Goal: Transaction & Acquisition: Purchase product/service

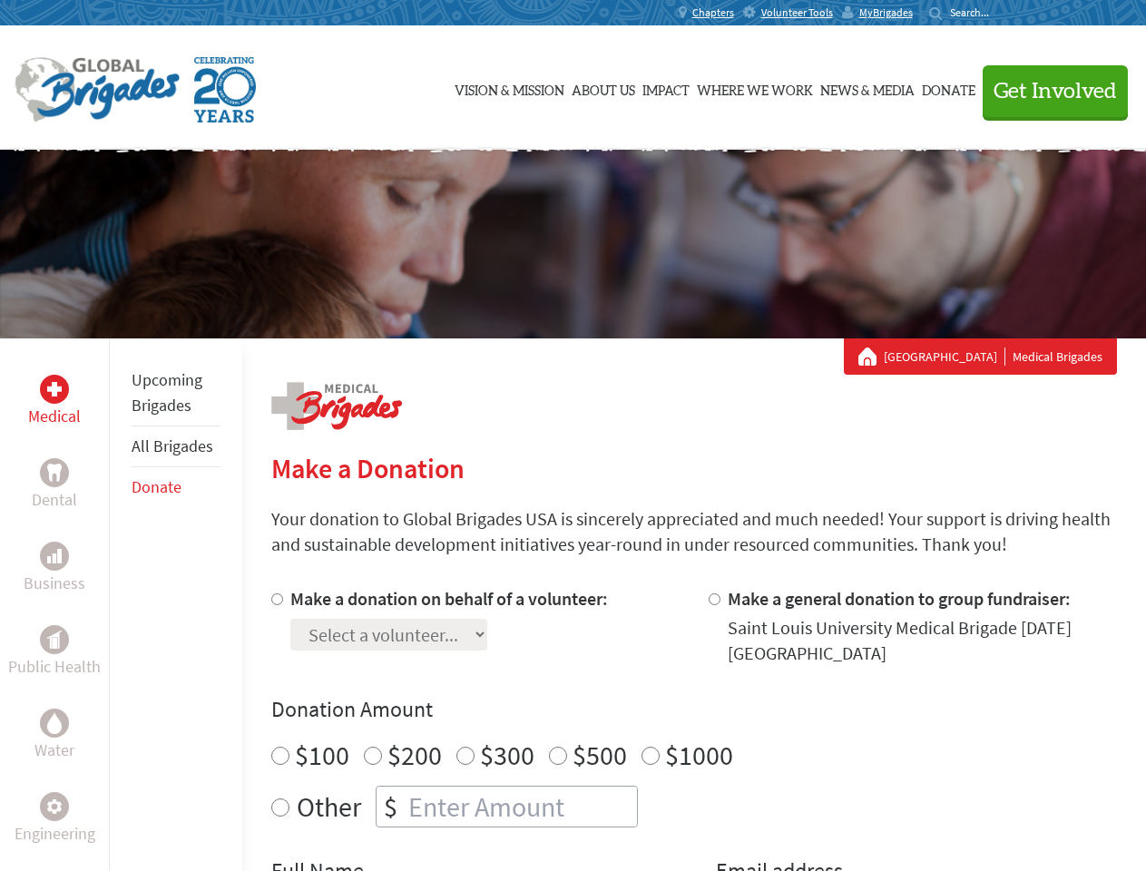
click at [1002, 13] on div "Search for:" at bounding box center [965, 12] width 73 height 15
click at [1047, 91] on span "Get Involved" at bounding box center [1055, 92] width 123 height 22
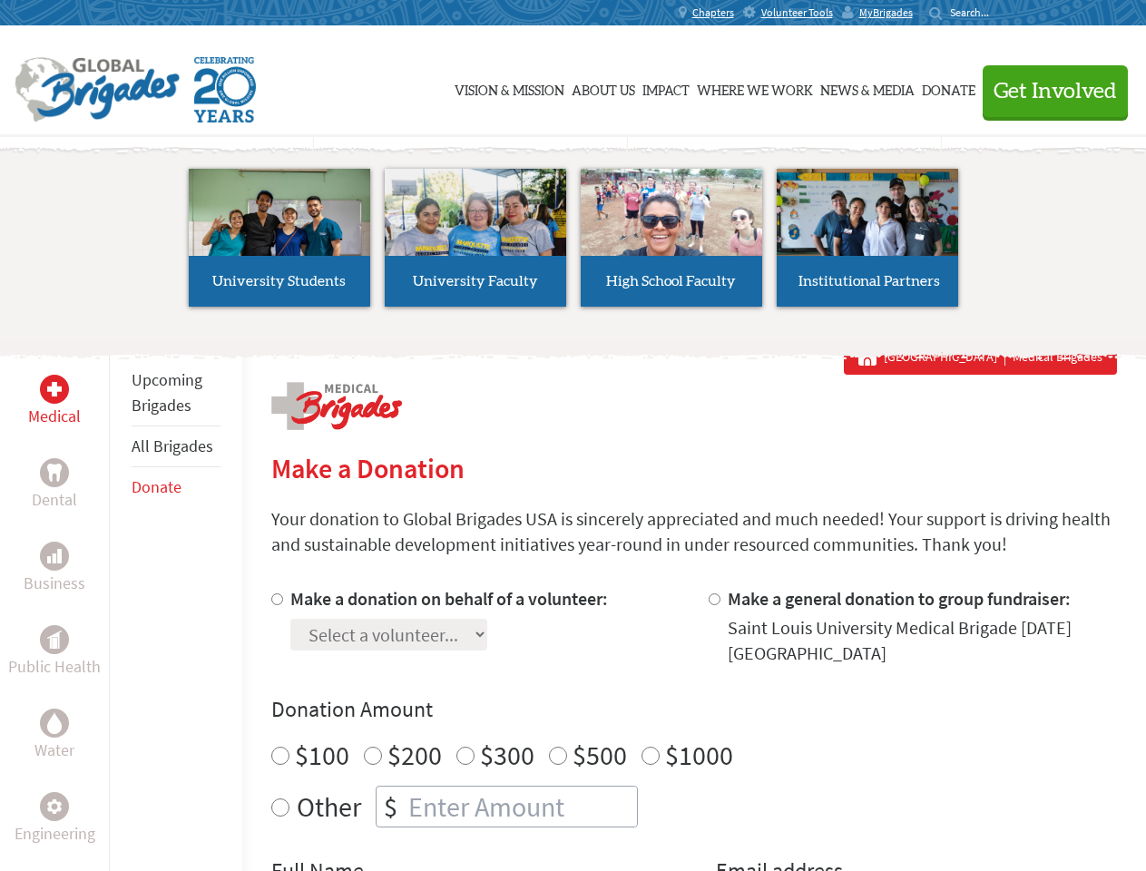
click at [574, 244] on li "High School Faculty" at bounding box center [672, 237] width 196 height 167
click at [120, 605] on div "Upcoming Brigades All Brigades Donate" at bounding box center [175, 774] width 133 height 871
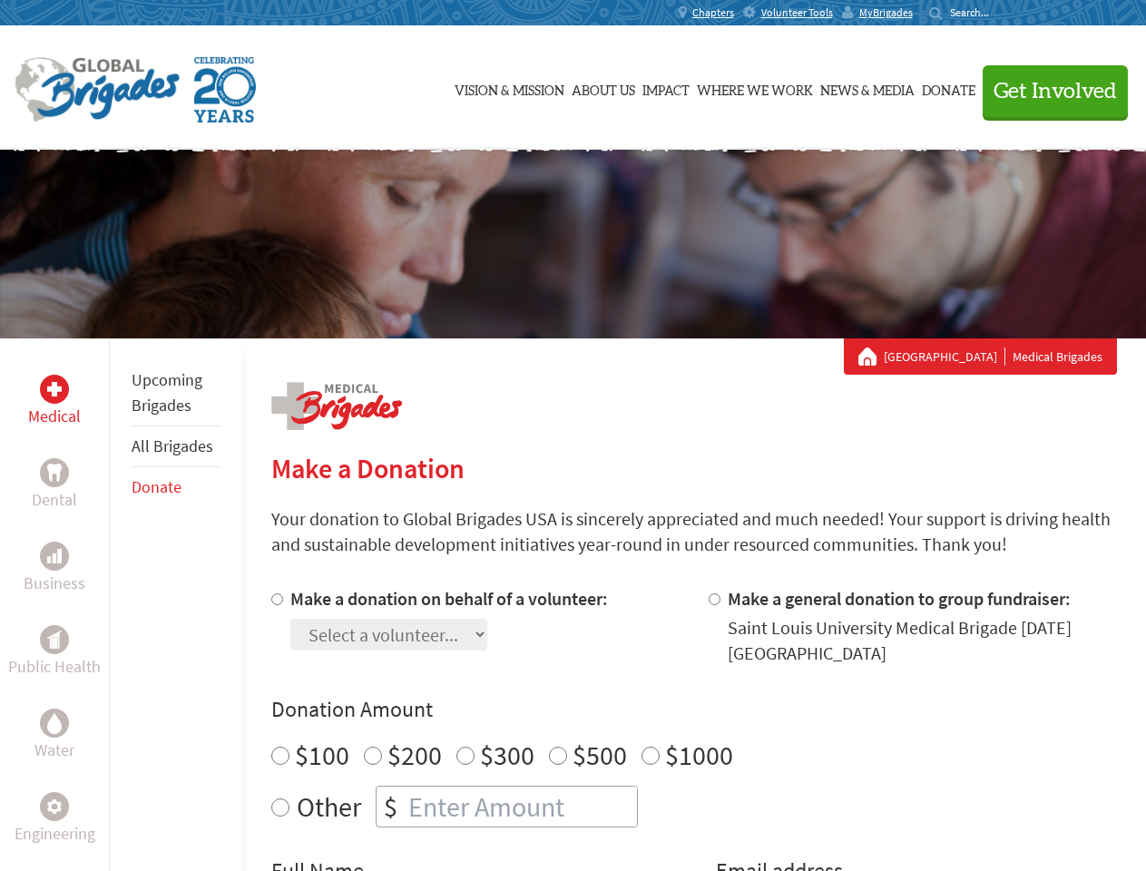
click at [693, 729] on div "Donation Amount $100 $200 $300 $500 $1000 Other $" at bounding box center [694, 761] width 846 height 133
click at [275, 599] on input "Make a donation on behalf of a volunteer:" at bounding box center [277, 600] width 12 height 12
radio input "true"
click at [713, 599] on input "Make a general donation to group fundraiser:" at bounding box center [715, 600] width 12 height 12
radio input "true"
